Goal: Navigation & Orientation: Find specific page/section

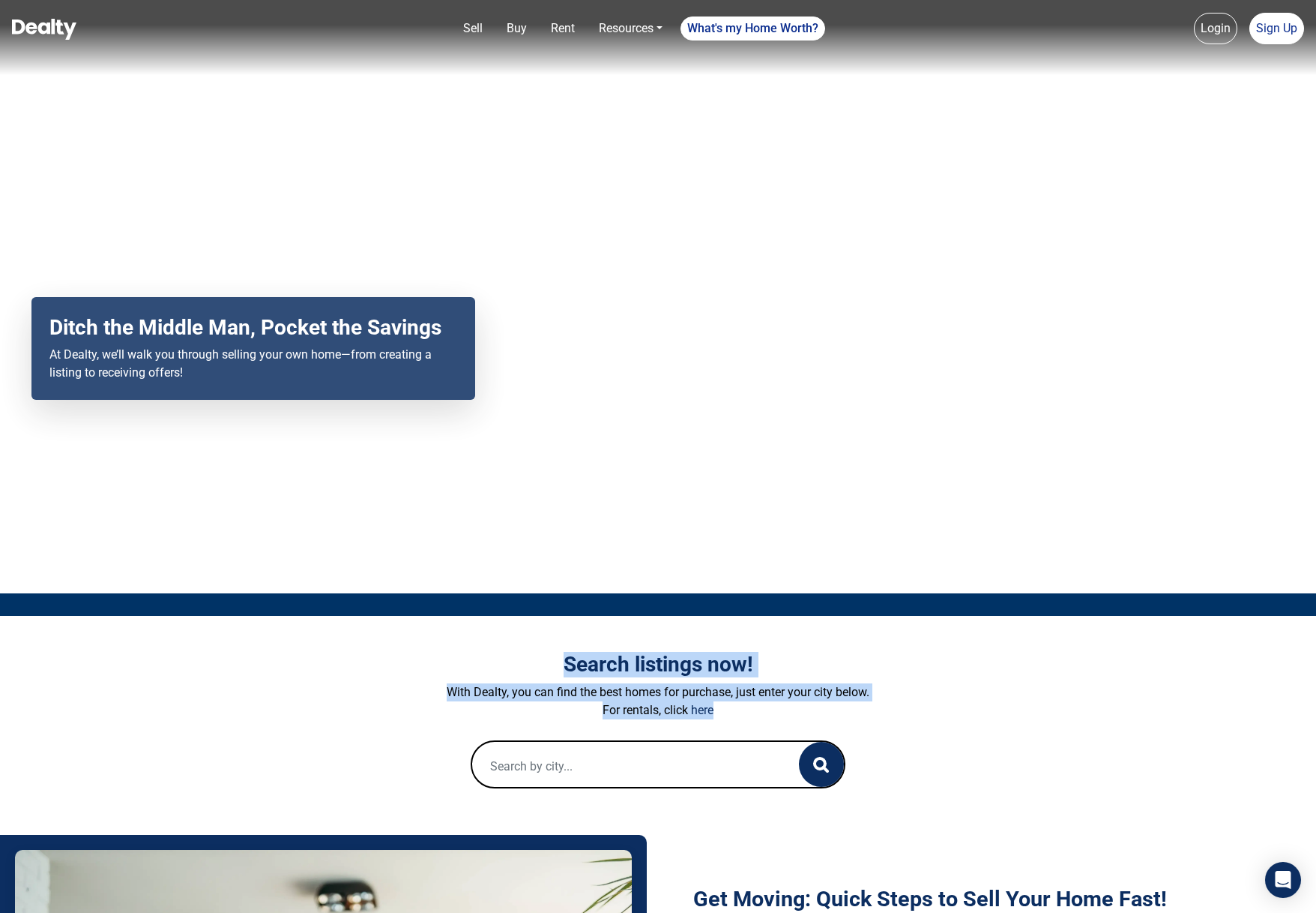
drag, startPoint x: 728, startPoint y: 714, endPoint x: 460, endPoint y: 661, distance: 273.2
click at [460, 661] on div "Search listings now! With Dealty, you can find the best homes for purchase, jus…" at bounding box center [658, 720] width 832 height 137
click at [962, 691] on p "With Dealty, you can find the best homes for purchase, just enter your city bel…" at bounding box center [658, 692] width 832 height 18
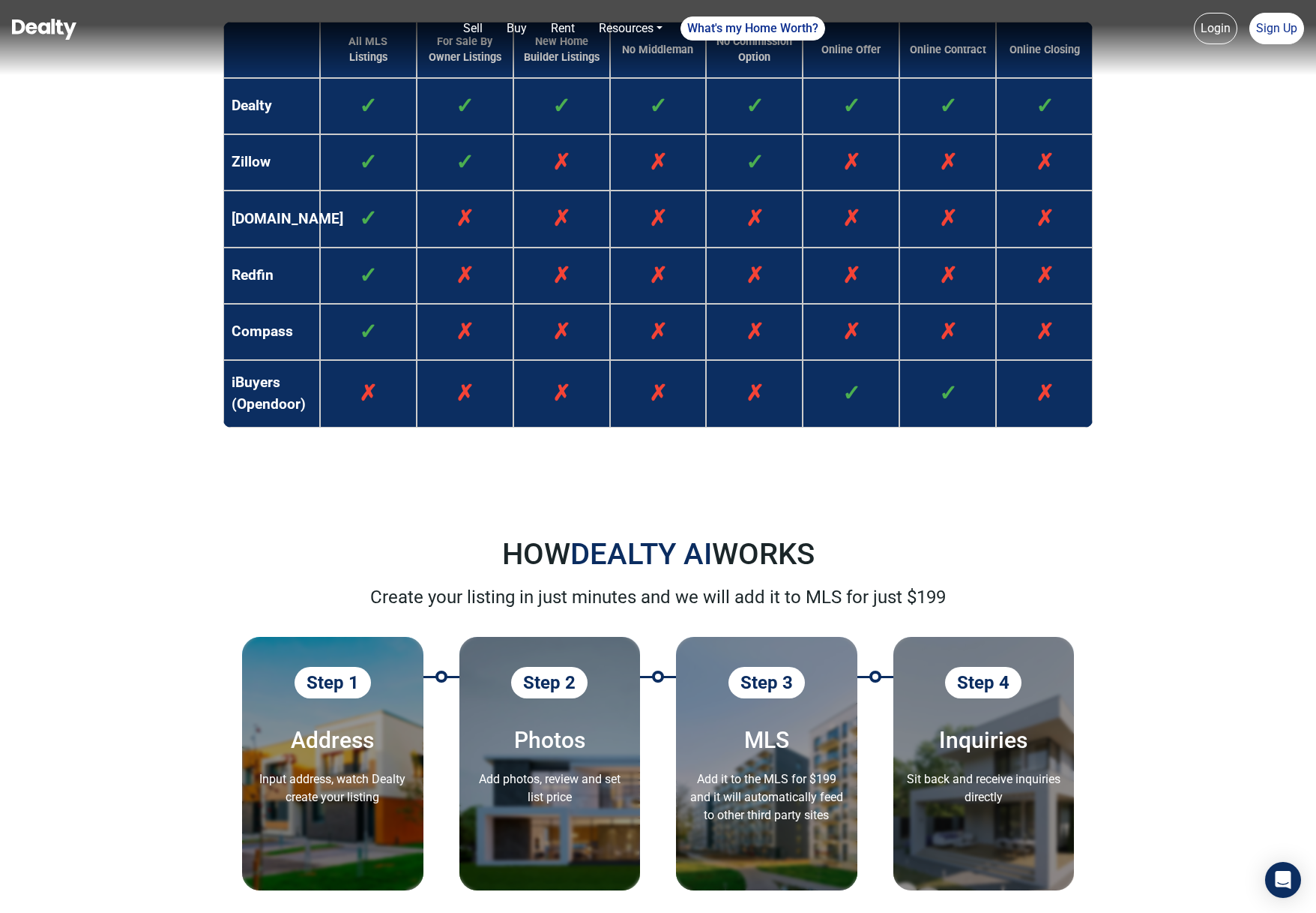
scroll to position [1429, 0]
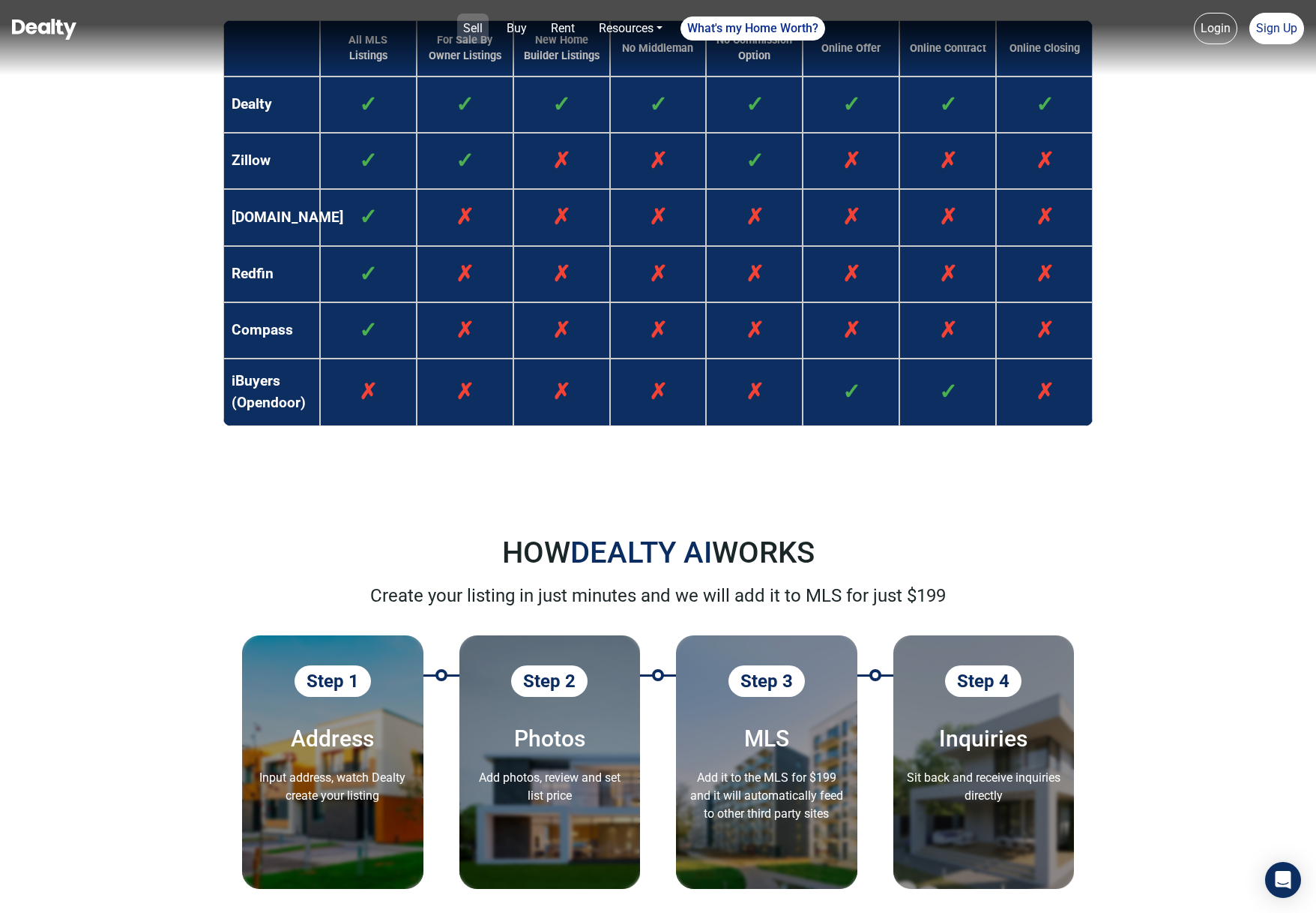
click at [476, 30] on link "Sell" at bounding box center [473, 28] width 32 height 30
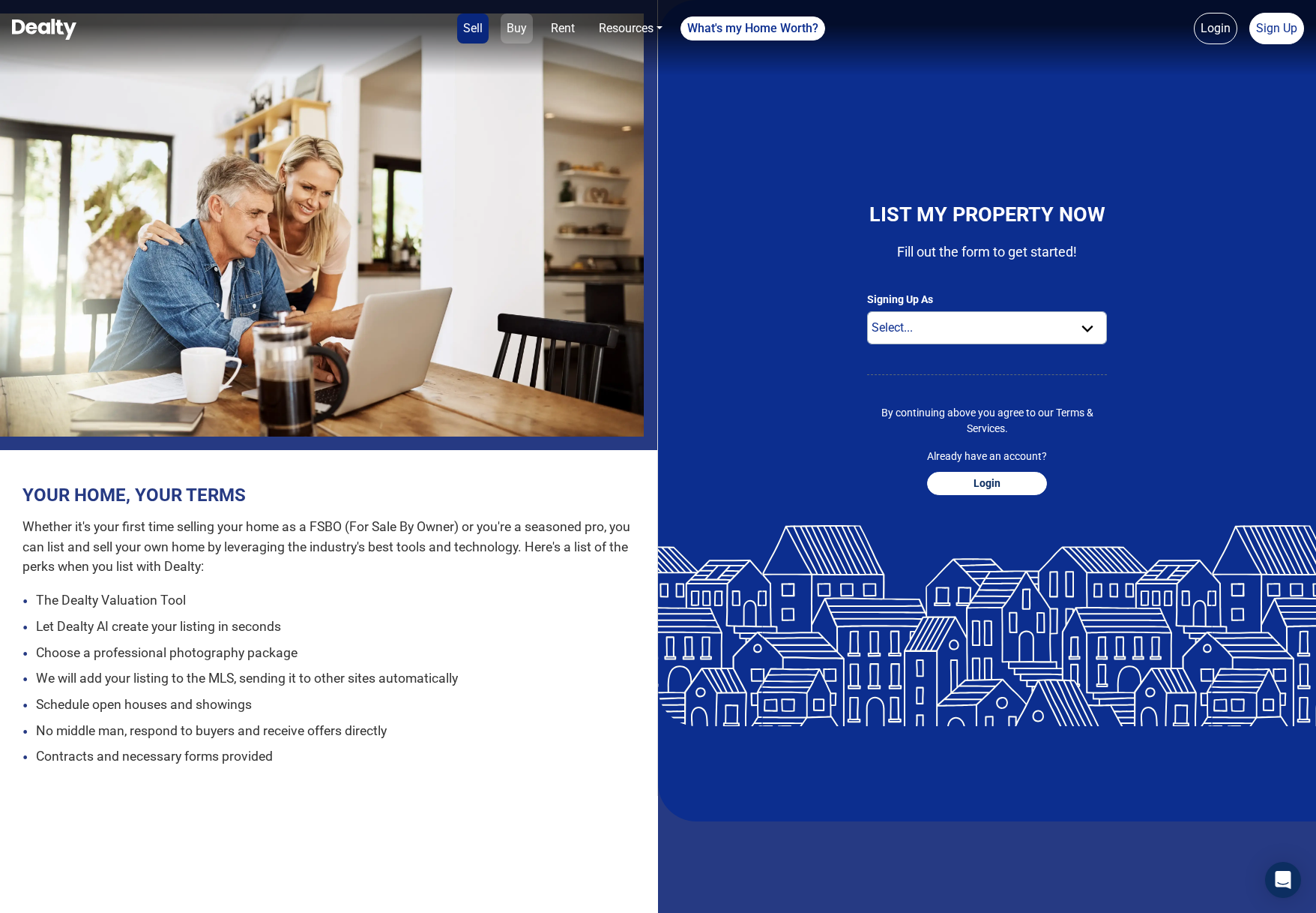
click at [515, 30] on link "Buy" at bounding box center [516, 28] width 32 height 30
click at [61, 31] on img at bounding box center [44, 29] width 65 height 21
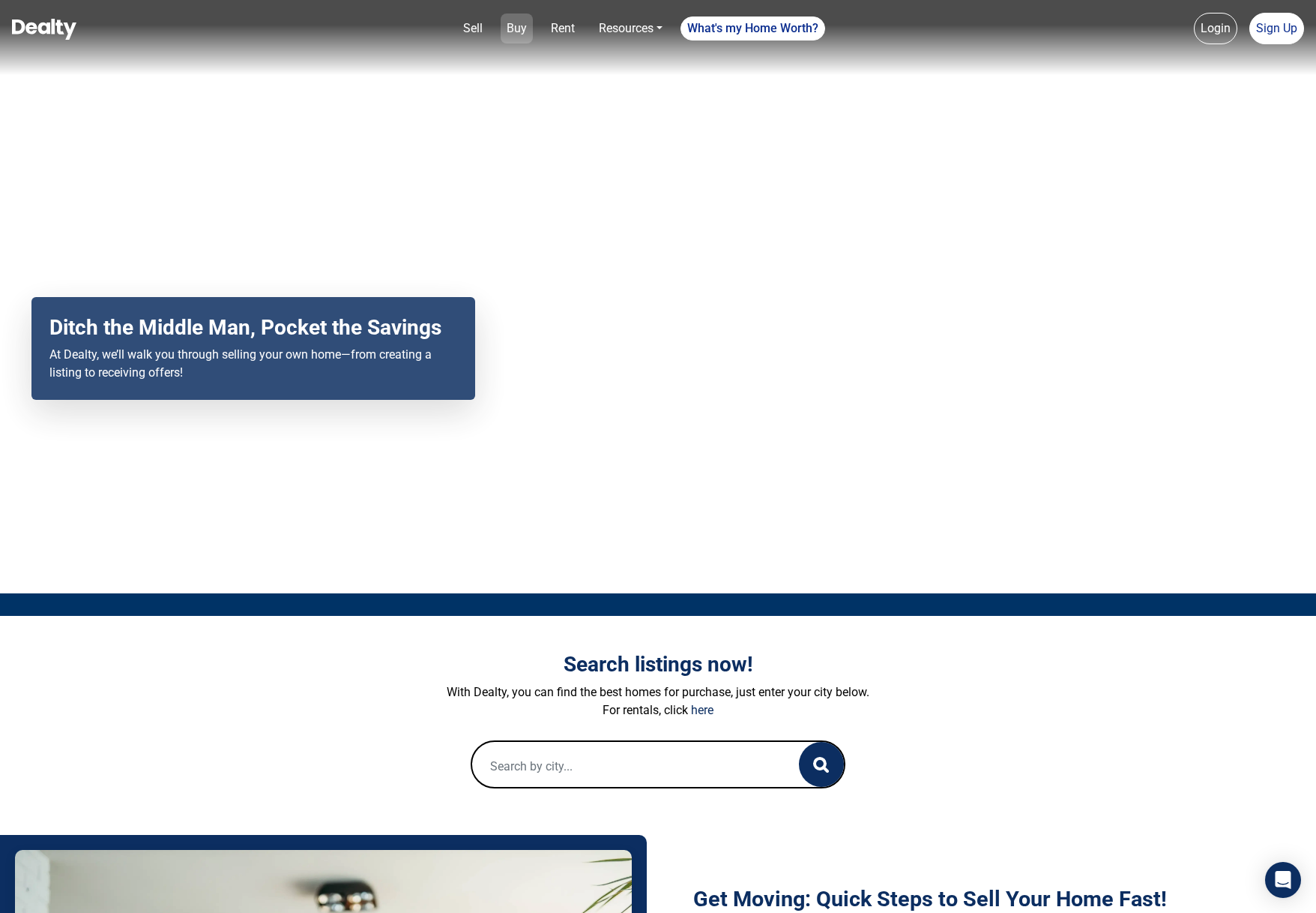
click at [525, 30] on link "Buy" at bounding box center [516, 28] width 32 height 30
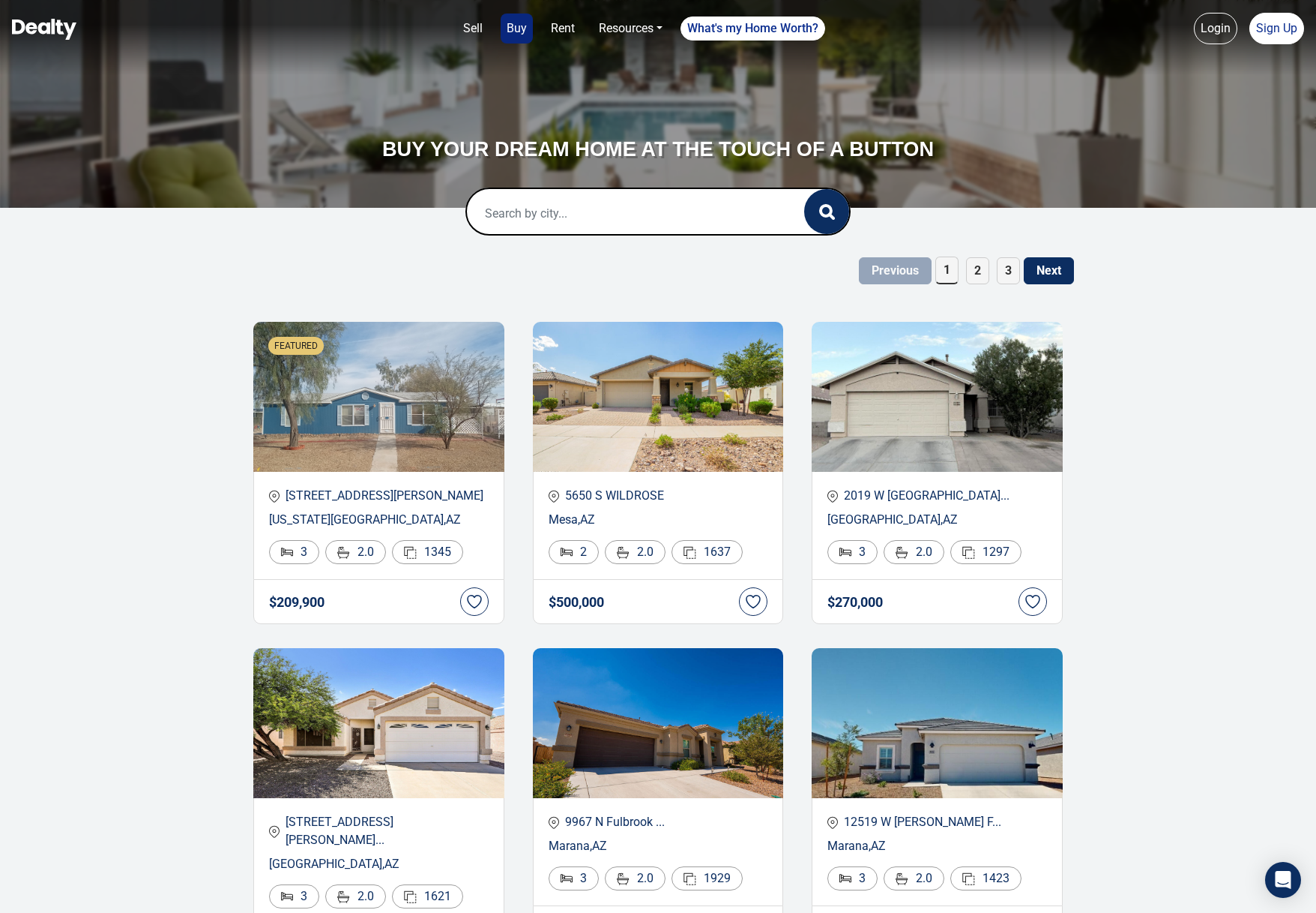
click at [562, 30] on link "Rent" at bounding box center [563, 28] width 36 height 30
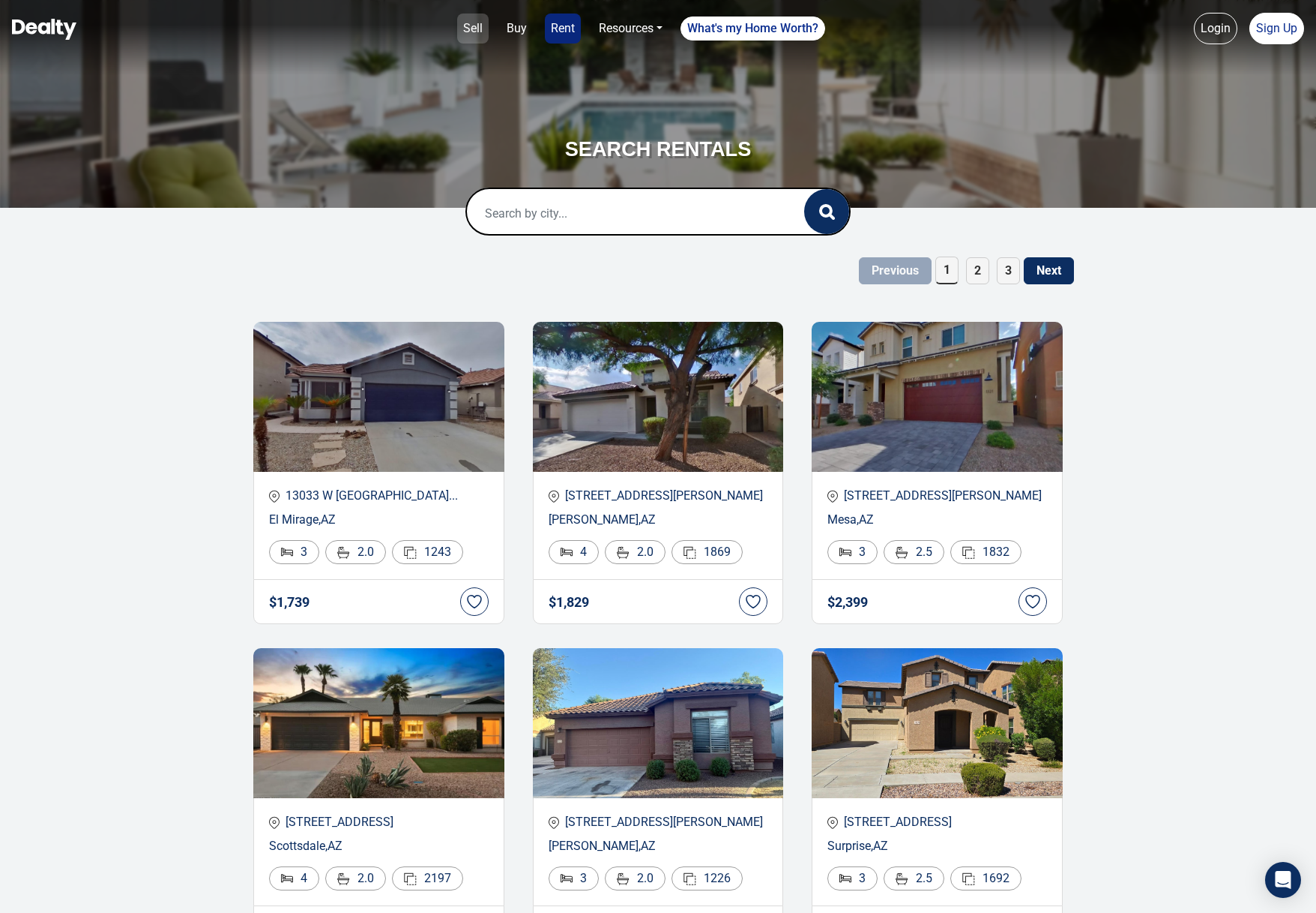
click at [467, 26] on link "Sell" at bounding box center [473, 28] width 32 height 30
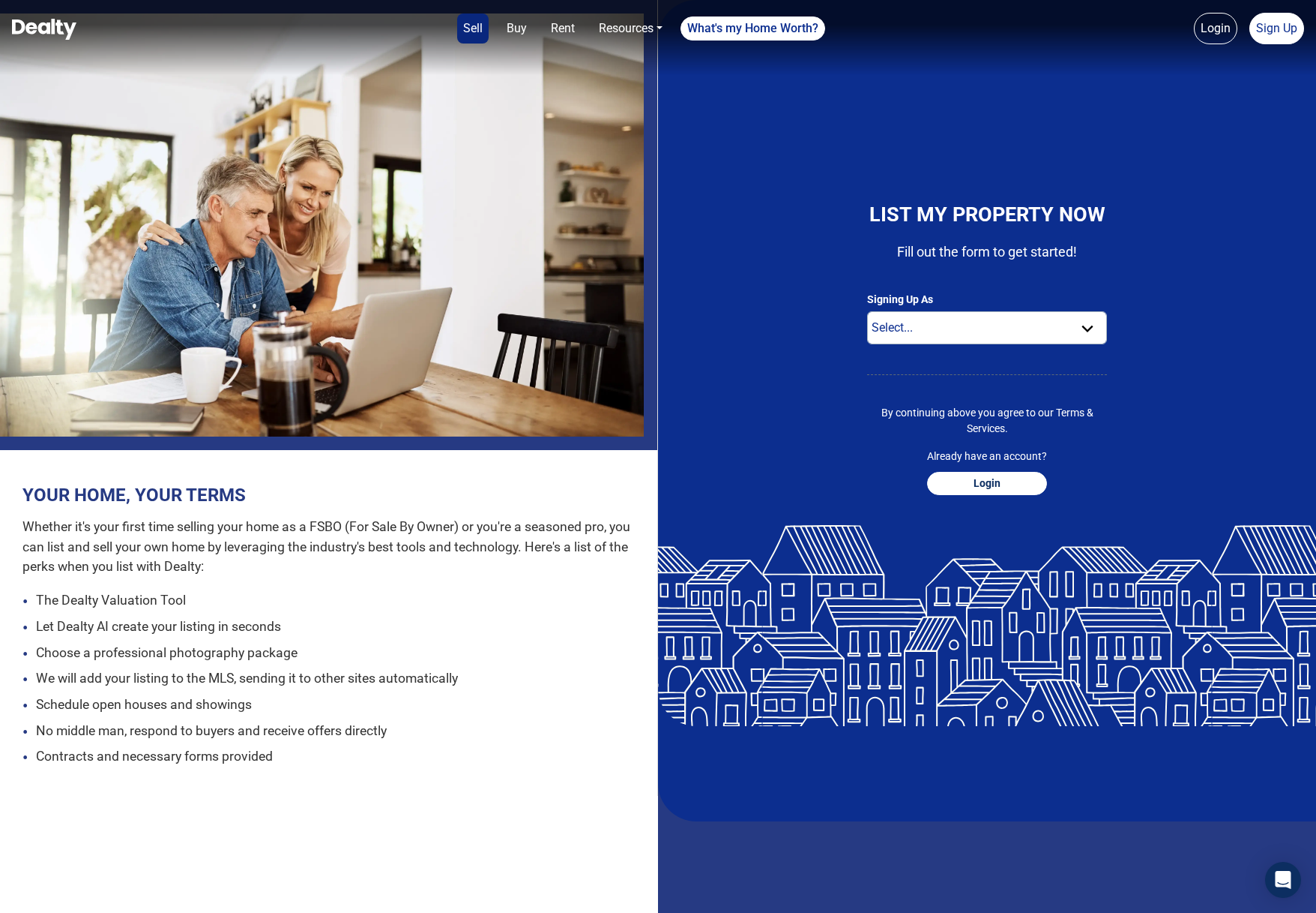
click at [57, 29] on img at bounding box center [44, 29] width 65 height 21
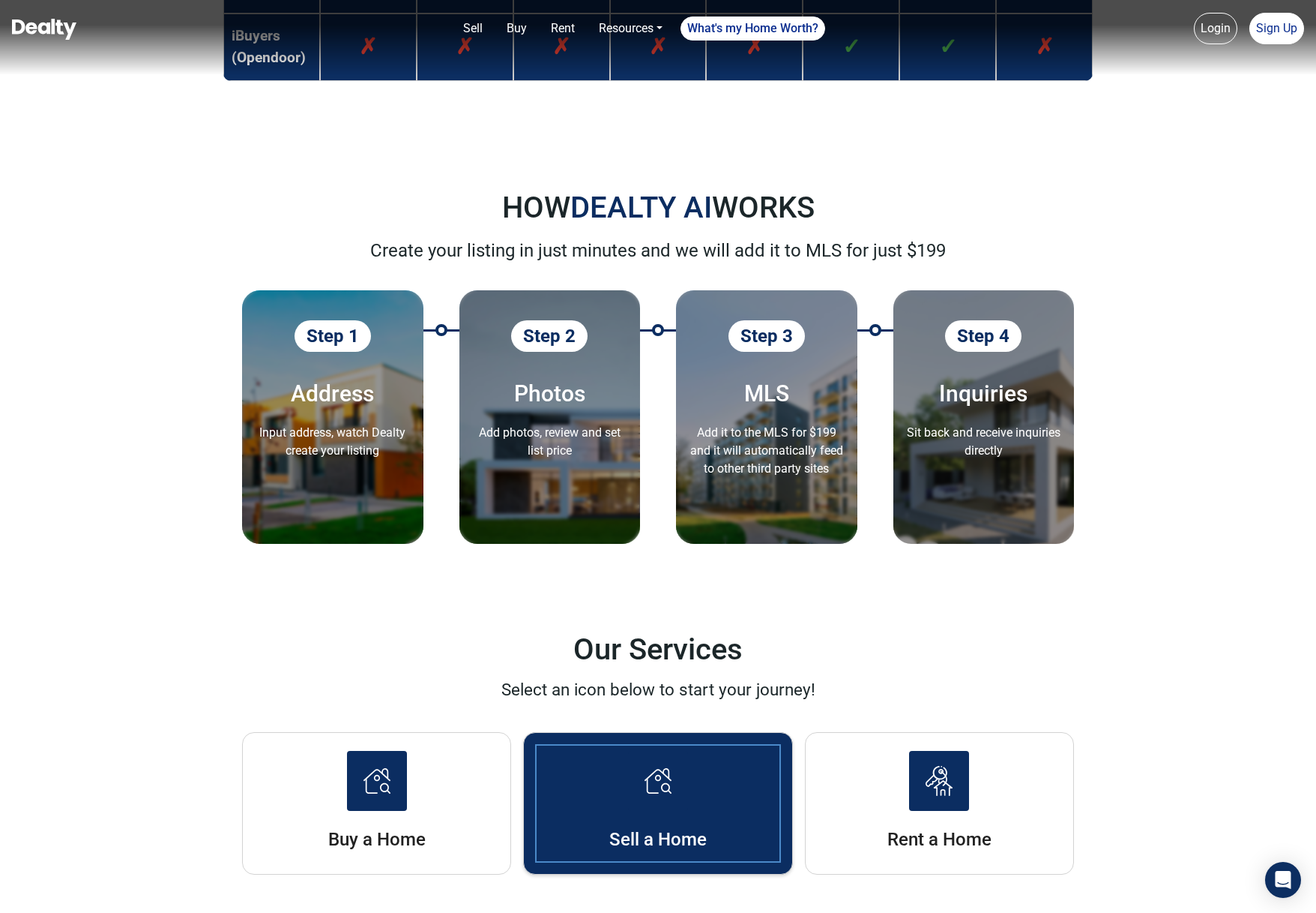
scroll to position [1775, 0]
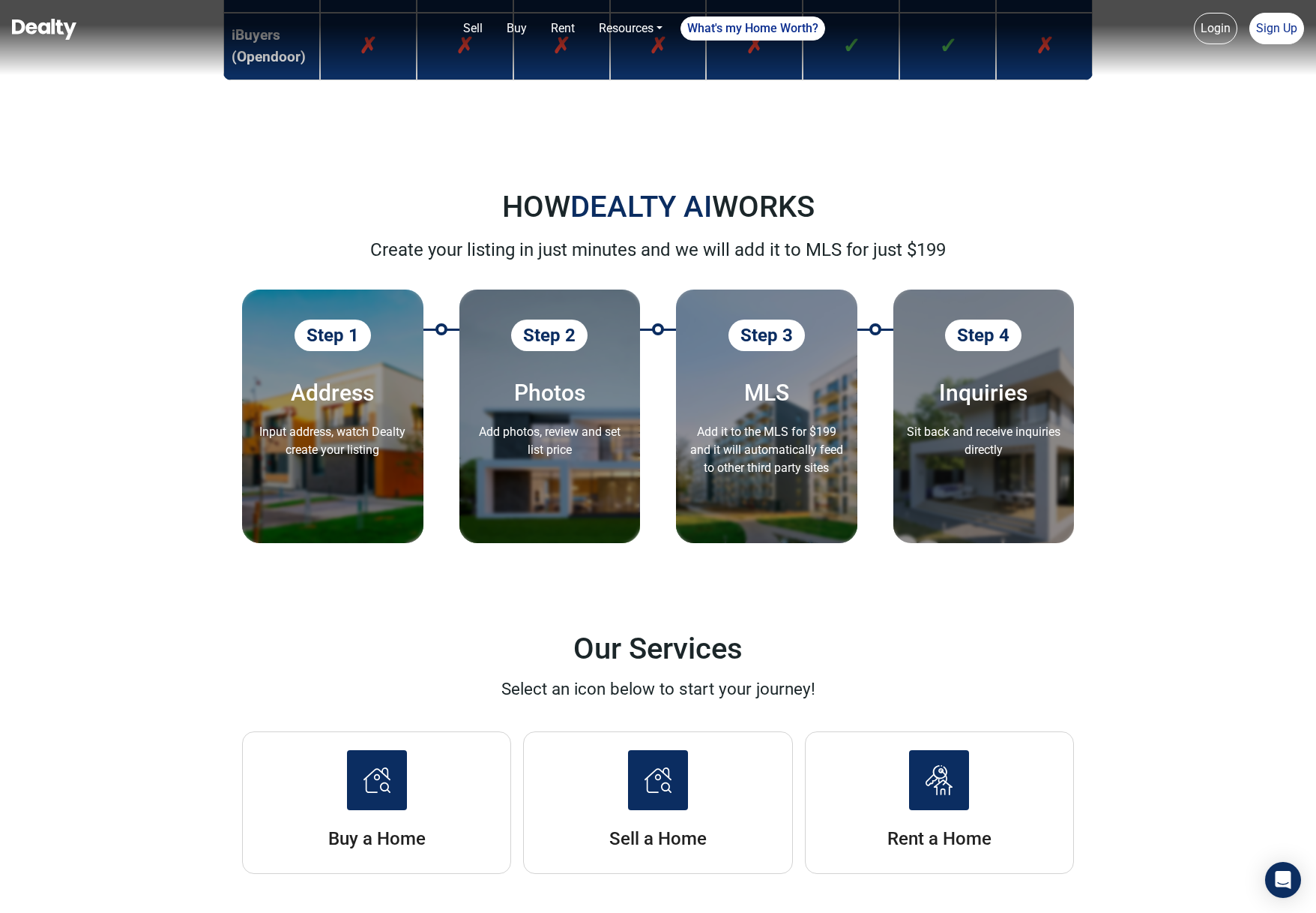
drag, startPoint x: 254, startPoint y: 510, endPoint x: 1260, endPoint y: 911, distance: 1083.0
